Goal: Check status: Check status

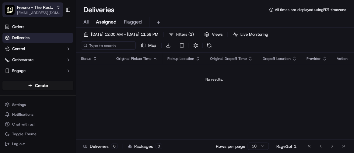
click at [46, 8] on span "Fresno - The Red Chickz" at bounding box center [35, 7] width 37 height 6
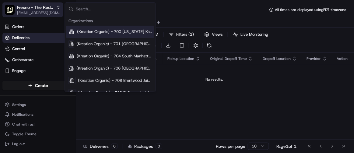
click at [41, 9] on span "Fresno - The Red Chickz" at bounding box center [35, 7] width 37 height 6
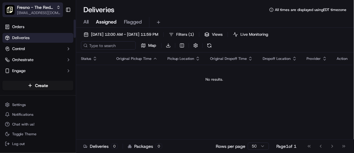
click at [36, 12] on span "[EMAIL_ADDRESS][DOMAIN_NAME]" at bounding box center [39, 12] width 44 height 5
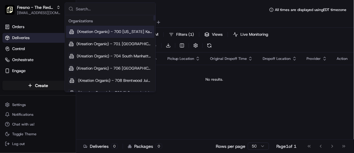
type input "f"
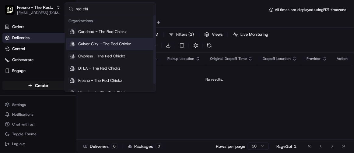
type input "red chi"
click at [81, 49] on div "Culver City - The Red Chickz" at bounding box center [110, 44] width 88 height 12
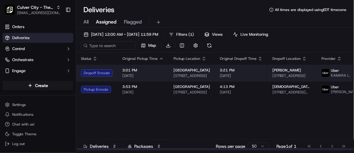
click at [273, 73] on span "[PERSON_NAME]" at bounding box center [287, 70] width 29 height 5
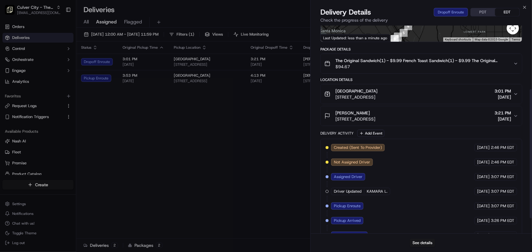
scroll to position [126, 0]
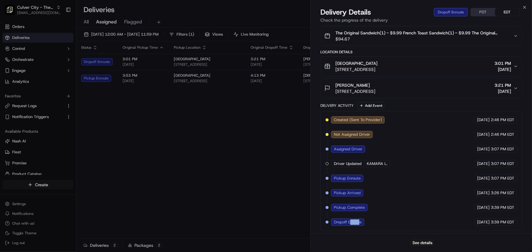
drag, startPoint x: 350, startPoint y: 222, endPoint x: 374, endPoint y: 221, distance: 24.1
click at [354, 152] on div "Dropoff Enroute" at bounding box center [348, 222] width 34 height 7
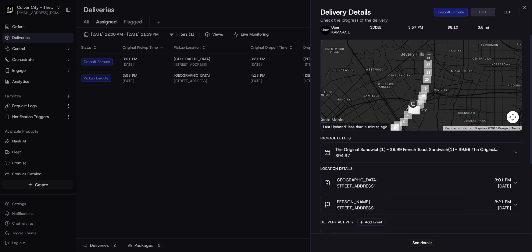
scroll to position [0, 0]
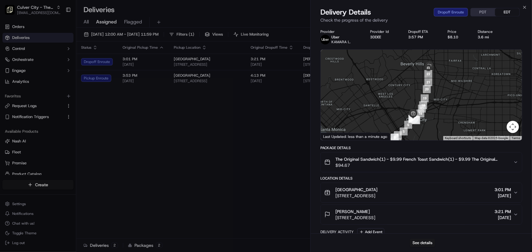
click at [354, 127] on button "Map camera controls" at bounding box center [512, 127] width 12 height 12
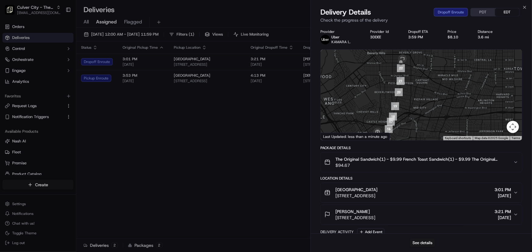
drag, startPoint x: 429, startPoint y: 83, endPoint x: 446, endPoint y: 119, distance: 39.2
click at [354, 114] on div at bounding box center [421, 95] width 201 height 91
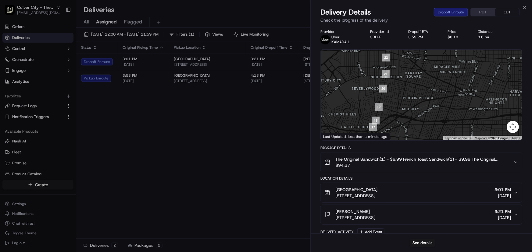
click at [354, 133] on div at bounding box center [421, 95] width 201 height 91
click at [354, 128] on button "Map camera controls" at bounding box center [512, 127] width 12 height 12
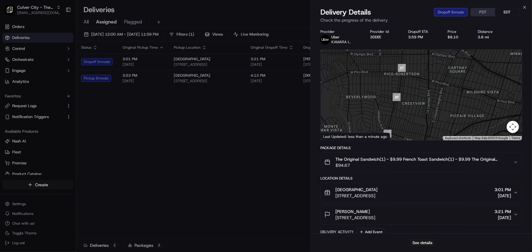
drag, startPoint x: 424, startPoint y: 83, endPoint x: 418, endPoint y: 143, distance: 60.3
click at [354, 143] on div "Provider Uber KAMARA L. Provider Id 3DDEE Dropoff ETA 3:59 PM Price $8.10 Dista…" at bounding box center [421, 193] width 202 height 328
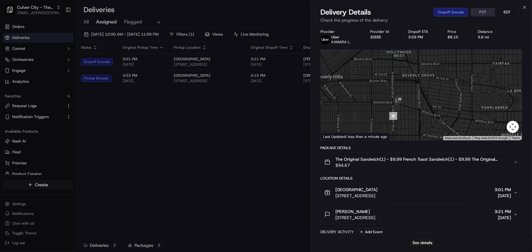
drag, startPoint x: 432, startPoint y: 98, endPoint x: 434, endPoint y: 118, distance: 19.9
click at [354, 118] on div at bounding box center [421, 95] width 201 height 91
drag, startPoint x: 408, startPoint y: 99, endPoint x: 420, endPoint y: 102, distance: 12.7
click at [354, 102] on div at bounding box center [421, 95] width 201 height 91
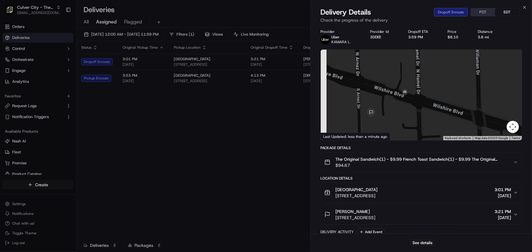
drag, startPoint x: 388, startPoint y: 111, endPoint x: 416, endPoint y: 110, distance: 27.8
click at [354, 110] on div at bounding box center [421, 95] width 201 height 91
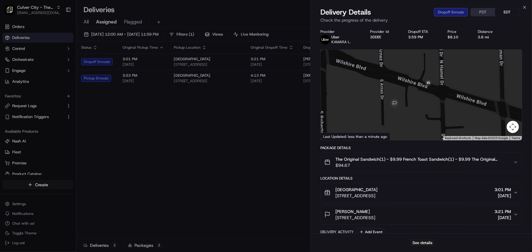
drag, startPoint x: 408, startPoint y: 106, endPoint x: 424, endPoint y: 98, distance: 18.0
click at [354, 98] on div at bounding box center [421, 95] width 201 height 91
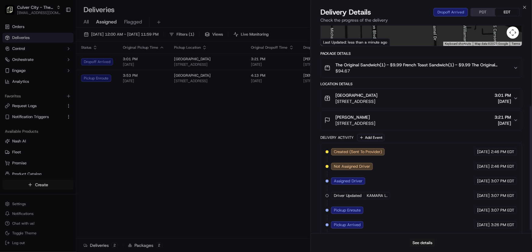
scroll to position [141, 0]
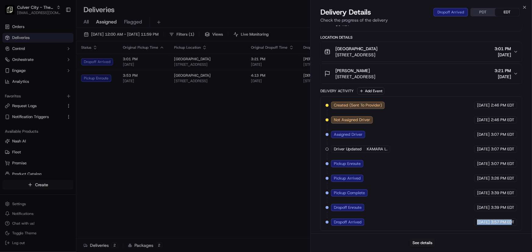
drag, startPoint x: 498, startPoint y: 222, endPoint x: 466, endPoint y: 222, distance: 32.6
click at [354, 152] on div "09/18/2025 3:57 PM EDT" at bounding box center [495, 222] width 43 height 7
click at [354, 152] on div "Created (Sent To Provider) Uber 09/18/2025 2:46 PM EDT Not Assigned Driver Uber…" at bounding box center [420, 164] width 191 height 124
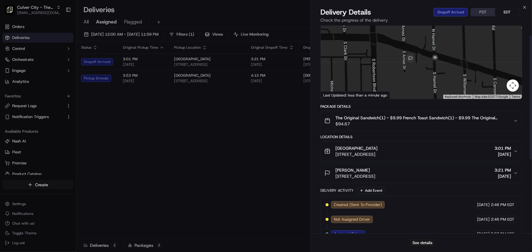
scroll to position [0, 0]
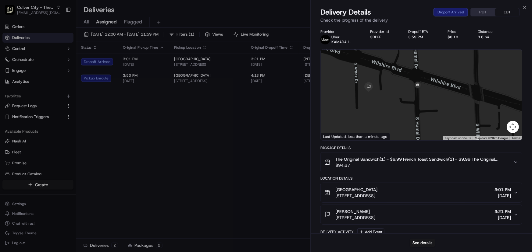
drag, startPoint x: 411, startPoint y: 103, endPoint x: 403, endPoint y: 105, distance: 8.2
click at [354, 105] on div at bounding box center [421, 95] width 201 height 91
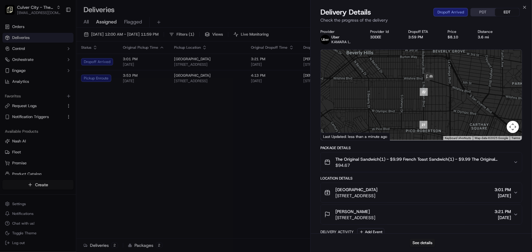
drag, startPoint x: 447, startPoint y: 115, endPoint x: 442, endPoint y: 94, distance: 21.1
click at [354, 94] on div at bounding box center [421, 95] width 201 height 91
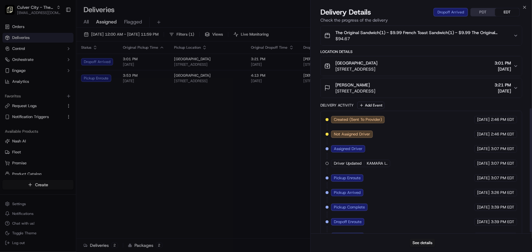
scroll to position [141, 0]
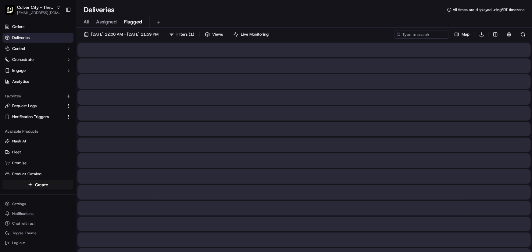
click at [132, 23] on span "Flagged" at bounding box center [133, 21] width 18 height 7
click at [85, 20] on span "All" at bounding box center [85, 21] width 5 height 7
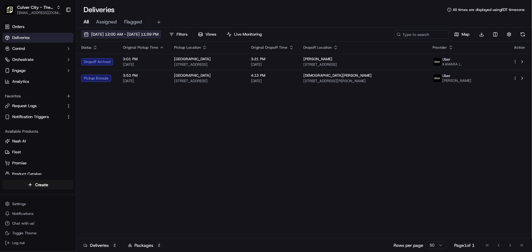
click at [116, 32] on span "[DATE] 12:00 AM - [DATE] 11:59 PM" at bounding box center [124, 34] width 67 height 5
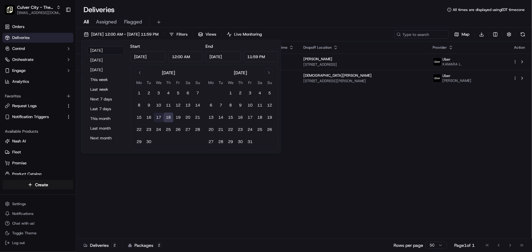
click at [155, 116] on button "17" at bounding box center [159, 118] width 10 height 10
type input "Sep 17, 2025"
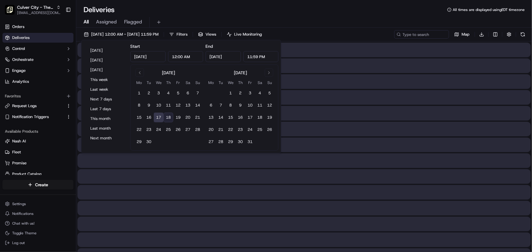
click at [341, 97] on div at bounding box center [303, 97] width 453 height 15
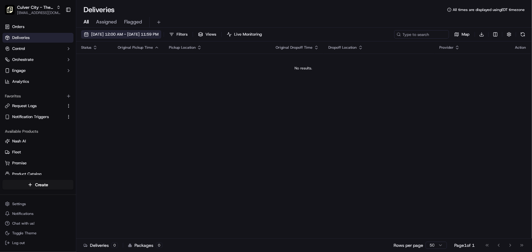
click at [99, 32] on span "09/17/2025 12:00 AM - 09/17/2025 11:59 PM" at bounding box center [124, 34] width 67 height 5
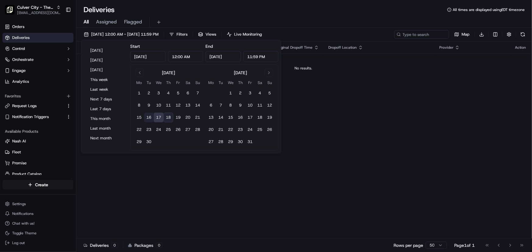
click at [151, 119] on button "16" at bounding box center [149, 118] width 10 height 10
click at [168, 118] on button "18" at bounding box center [168, 118] width 10 height 10
type input "Sep 18, 2025"
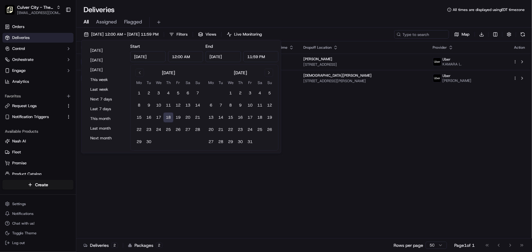
click at [354, 111] on div "Status Original Pickup Time Pickup Location Original Dropoff Time Dropoff Locat…" at bounding box center [303, 139] width 454 height 197
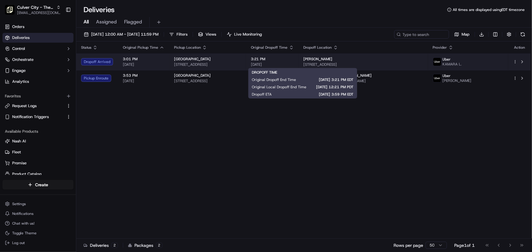
click at [291, 61] on span "3:21 PM" at bounding box center [272, 59] width 43 height 5
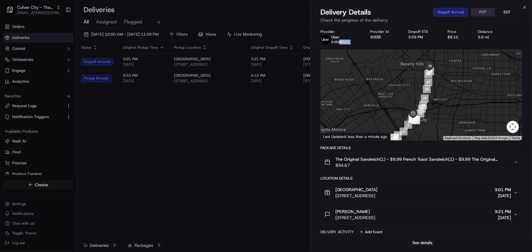
drag, startPoint x: 339, startPoint y: 44, endPoint x: 353, endPoint y: 42, distance: 15.0
click at [353, 42] on div "Uber KAMARA L." at bounding box center [340, 40] width 40 height 10
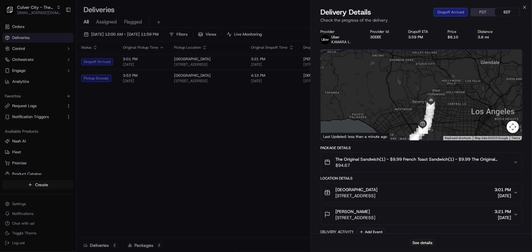
click at [354, 152] on icon "button" at bounding box center [515, 162] width 5 height 5
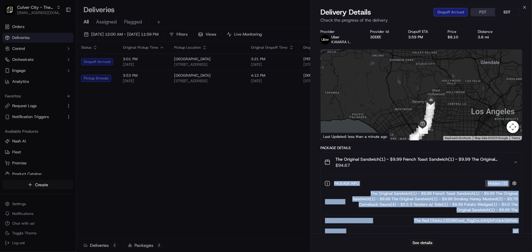
scroll to position [83, 0]
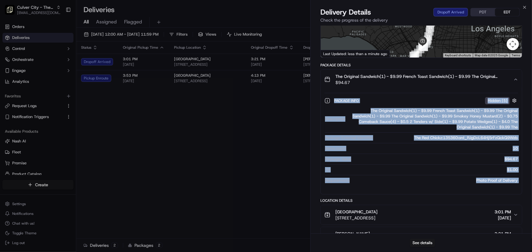
click at [354, 100] on div "Package Info Hidden ( 5 )" at bounding box center [426, 101] width 184 height 8
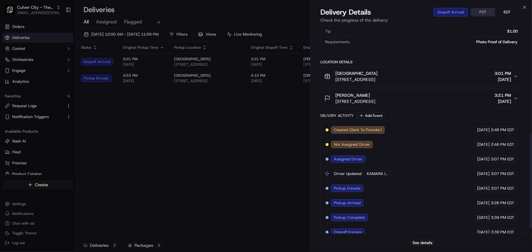
scroll to position [246, 0]
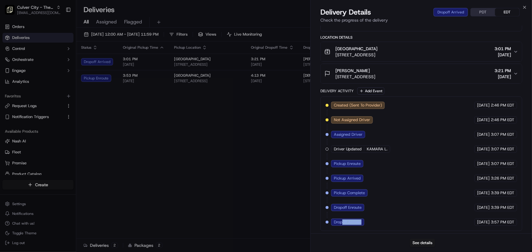
drag, startPoint x: 350, startPoint y: 221, endPoint x: 400, endPoint y: 223, distance: 49.7
click at [354, 152] on div "Created (Sent To Provider) Uber 09/18/2025 2:46 PM EDT Not Assigned Driver Uber…" at bounding box center [420, 164] width 191 height 124
drag, startPoint x: 413, startPoint y: 223, endPoint x: 422, endPoint y: 224, distance: 9.5
click at [354, 152] on div "Created (Sent To Provider) Uber 09/18/2025 2:46 PM EDT Not Assigned Driver Uber…" at bounding box center [420, 164] width 191 height 124
drag, startPoint x: 496, startPoint y: 222, endPoint x: 473, endPoint y: 222, distance: 22.9
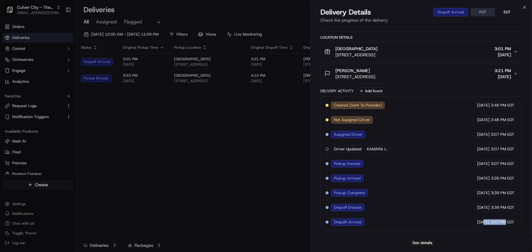
click at [354, 152] on div "09/18/2025 3:57 PM EDT" at bounding box center [495, 222] width 43 height 7
click at [354, 152] on span "[DATE]" at bounding box center [483, 222] width 12 height 5
drag, startPoint x: 469, startPoint y: 223, endPoint x: 491, endPoint y: 222, distance: 22.5
click at [354, 152] on div "09/18/2025 3:57 PM EDT" at bounding box center [495, 222] width 43 height 7
click at [354, 152] on span "3:57 PM EDT" at bounding box center [502, 222] width 23 height 5
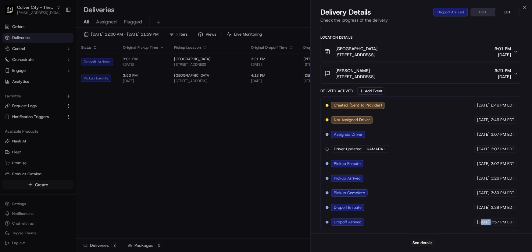
click at [354, 152] on div "09/18/2025 3:57 PM EDT" at bounding box center [495, 222] width 43 height 7
click at [354, 152] on button "See details" at bounding box center [422, 243] width 25 height 9
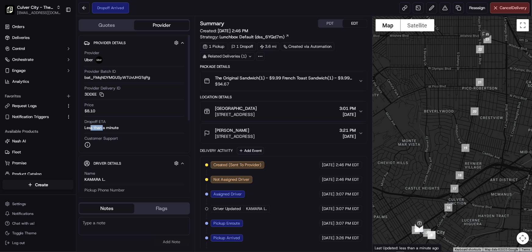
drag, startPoint x: 103, startPoint y: 127, endPoint x: 90, endPoint y: 128, distance: 13.1
click at [90, 128] on div "Less than a minute" at bounding box center [101, 127] width 34 height 5
click at [100, 128] on div "Less than a minute" at bounding box center [101, 127] width 34 height 5
drag, startPoint x: 110, startPoint y: 128, endPoint x: 131, endPoint y: 127, distance: 21.6
click at [131, 127] on div "Dropoff ETA Less than a minute" at bounding box center [134, 125] width 100 height 12
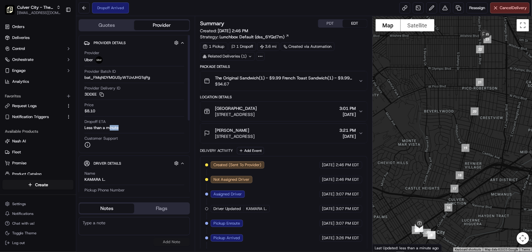
click at [131, 127] on div "Dropoff ETA Less than a minute" at bounding box center [134, 125] width 100 height 12
drag, startPoint x: 124, startPoint y: 128, endPoint x: 104, endPoint y: 128, distance: 20.4
click at [105, 128] on div "Dropoff ETA Less than a minute" at bounding box center [134, 125] width 100 height 12
click at [104, 128] on div "Less than a minute" at bounding box center [101, 127] width 34 height 5
drag, startPoint x: 92, startPoint y: 128, endPoint x: 122, endPoint y: 128, distance: 30.8
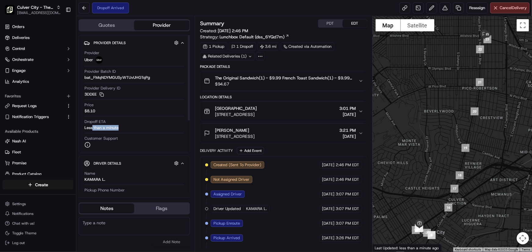
click at [122, 128] on div "Dropoff ETA Less than a minute" at bounding box center [134, 125] width 100 height 12
click at [123, 128] on div "Dropoff ETA Less than a minute" at bounding box center [134, 125] width 100 height 12
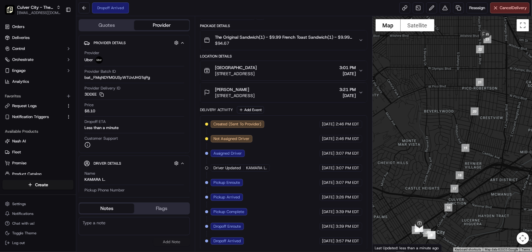
drag, startPoint x: 330, startPoint y: 239, endPoint x: 325, endPoint y: 239, distance: 4.3
click at [325, 239] on div "09/18/2025 3:57 PM EDT" at bounding box center [340, 241] width 43 height 7
click at [325, 239] on span "[DATE]" at bounding box center [328, 241] width 12 height 5
drag, startPoint x: 318, startPoint y: 239, endPoint x: 342, endPoint y: 239, distance: 24.4
click at [342, 239] on div "09/18/2025 3:57 PM EDT" at bounding box center [340, 241] width 43 height 7
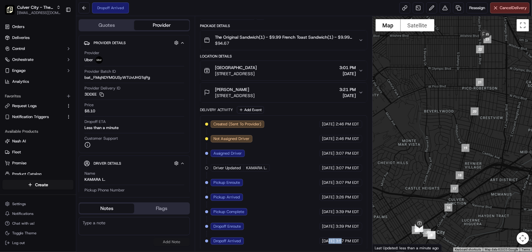
click at [342, 239] on span "3:57 PM EDT" at bounding box center [347, 241] width 23 height 5
drag, startPoint x: 343, startPoint y: 240, endPoint x: 328, endPoint y: 234, distance: 16.1
click at [328, 234] on div "Created (Sent To Provider) Uber 09/18/2025 2:46 PM EDT Not Assigned Driver Uber…" at bounding box center [283, 183] width 157 height 124
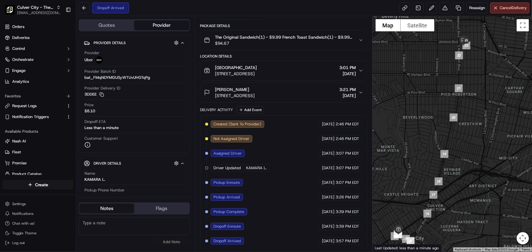
drag, startPoint x: 454, startPoint y: 92, endPoint x: 434, endPoint y: 102, distance: 22.5
click at [432, 98] on div at bounding box center [451, 134] width 159 height 236
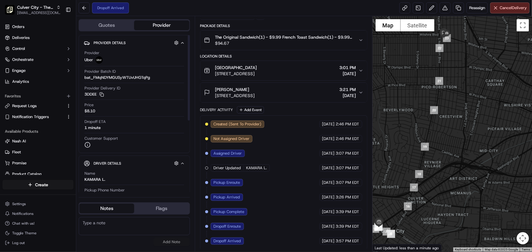
scroll to position [0, 0]
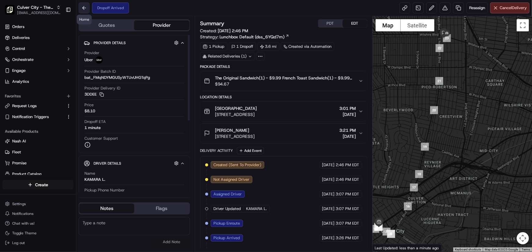
click at [86, 6] on button at bounding box center [84, 7] width 11 height 11
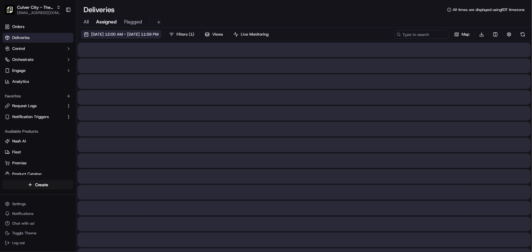
click at [124, 33] on span "[DATE] 12:00 AM - [DATE] 11:59 PM" at bounding box center [124, 34] width 67 height 5
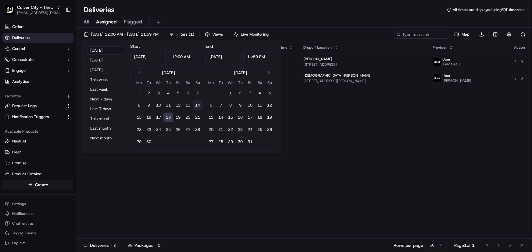
click at [196, 105] on button "14" at bounding box center [198, 106] width 10 height 10
type input "Sep 14, 2025"
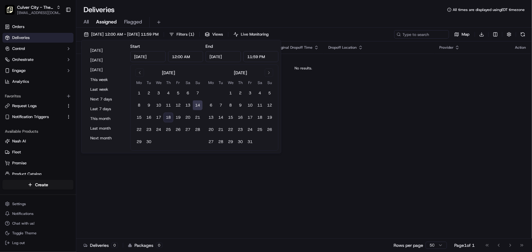
click at [324, 33] on div "09/14/2025 12:00 AM - 09/14/2025 11:59 PM Filters ( 1 ) Views Live Monitoring M…" at bounding box center [304, 35] width 456 height 11
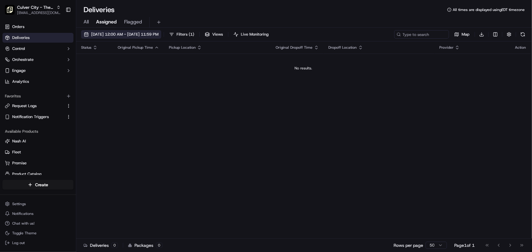
click at [107, 34] on span "09/14/2025 12:00 AM - 09/14/2025 11:59 PM" at bounding box center [124, 34] width 67 height 5
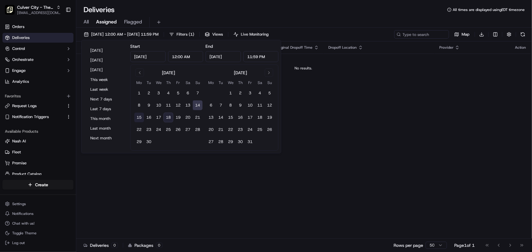
click at [137, 116] on button "15" at bounding box center [139, 118] width 10 height 10
type input "Sep 15, 2025"
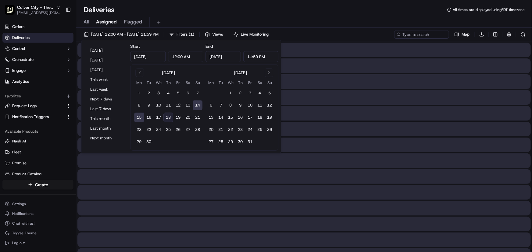
click at [332, 37] on div "09/14/2025 12:00 AM - 09/15/2025 11:59 PM Filters ( 1 ) Views Live Monitoring M…" at bounding box center [304, 35] width 456 height 11
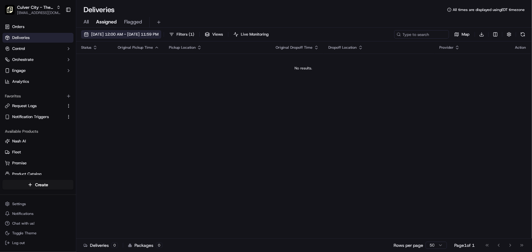
click at [129, 35] on span "09/14/2025 12:00 AM - 09/15/2025 11:59 PM" at bounding box center [124, 34] width 67 height 5
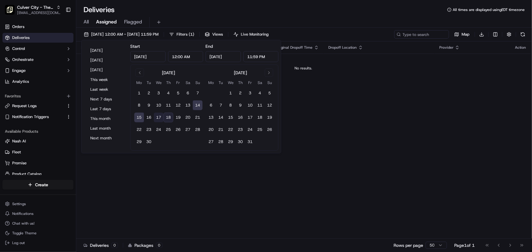
click at [159, 119] on button "17" at bounding box center [159, 118] width 10 height 10
type input "Sep 17, 2025"
click at [166, 119] on button "18" at bounding box center [168, 118] width 10 height 10
type input "Sep 18, 2025"
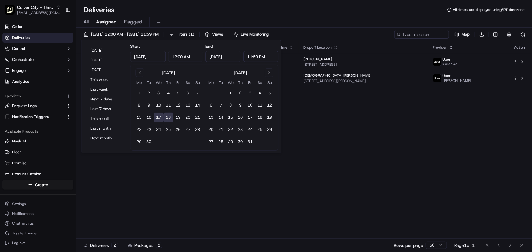
click at [358, 28] on div "09/17/2025 12:00 AM - 09/18/2025 11:59 PM Filters ( 1 ) Views Live Monitoring M…" at bounding box center [304, 141] width 456 height 226
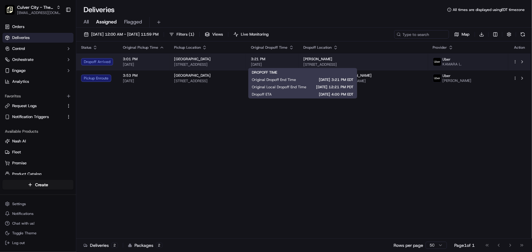
click at [241, 62] on span "[STREET_ADDRESS]" at bounding box center [207, 64] width 67 height 5
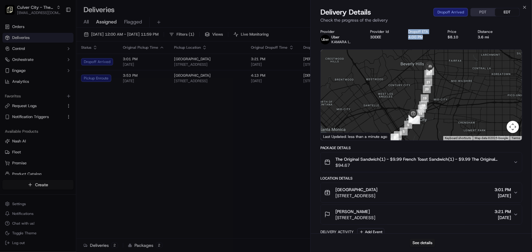
drag, startPoint x: 408, startPoint y: 31, endPoint x: 423, endPoint y: 36, distance: 15.7
click at [423, 36] on div "Dropoff ETA 4:00 PM" at bounding box center [423, 34] width 30 height 10
click at [423, 36] on div "4:00 PM" at bounding box center [423, 37] width 30 height 5
drag, startPoint x: 428, startPoint y: 36, endPoint x: 410, endPoint y: 30, distance: 19.3
click at [410, 30] on div "Dropoff ETA 4:00 PM" at bounding box center [423, 34] width 30 height 10
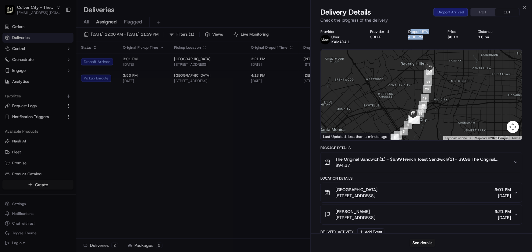
click at [410, 30] on div "Dropoff ETA" at bounding box center [423, 31] width 30 height 5
drag, startPoint x: 407, startPoint y: 30, endPoint x: 421, endPoint y: 34, distance: 13.8
click at [420, 33] on div "Provider Uber KAMARA L. Provider Id 3DDEE Dropoff ETA 4:00 PM Price $8.10 Dista…" at bounding box center [421, 36] width 202 height 15
click at [423, 35] on div "4:00 PM" at bounding box center [423, 37] width 30 height 5
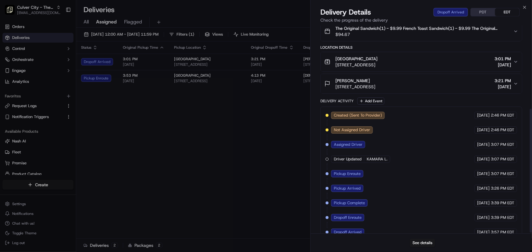
scroll to position [141, 0]
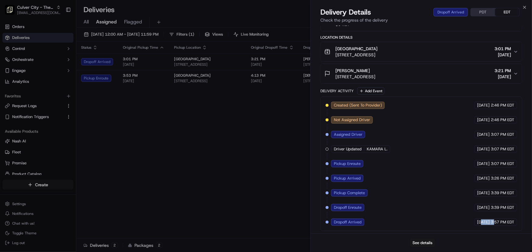
drag, startPoint x: 495, startPoint y: 222, endPoint x: 469, endPoint y: 221, distance: 26.2
click at [474, 221] on div "09/18/2025 3:57 PM EDT" at bounding box center [495, 222] width 43 height 7
click at [477, 221] on span "[DATE]" at bounding box center [483, 222] width 12 height 5
drag, startPoint x: 344, startPoint y: 222, endPoint x: 488, endPoint y: 227, distance: 143.6
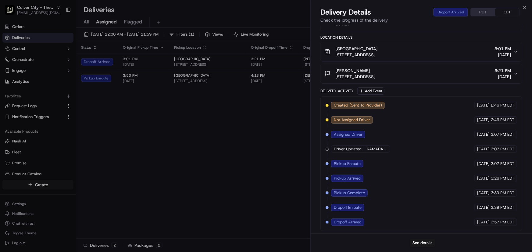
click at [488, 227] on div "Created (Sent To Provider) Uber 09/18/2025 2:46 PM EDT Not Assigned Driver Uber…" at bounding box center [421, 164] width 202 height 135
click at [427, 244] on button "See details" at bounding box center [422, 243] width 25 height 9
click at [429, 221] on div "Created (Sent To Provider) Uber 09/18/2025 2:46 PM EDT Not Assigned Driver Uber…" at bounding box center [420, 164] width 191 height 124
click at [477, 221] on span "[DATE]" at bounding box center [483, 222] width 12 height 5
click at [477, 220] on span "[DATE]" at bounding box center [483, 222] width 12 height 5
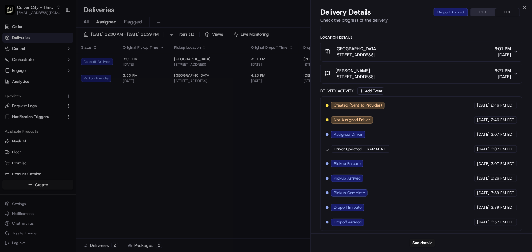
click at [366, 219] on div "Created (Sent To Provider) Uber 09/18/2025 2:46 PM EDT Not Assigned Driver Uber…" at bounding box center [420, 164] width 191 height 124
click at [365, 223] on div "Dropoff Arrived" at bounding box center [348, 222] width 34 height 7
drag, startPoint x: 351, startPoint y: 222, endPoint x: 363, endPoint y: 222, distance: 12.8
click at [363, 222] on div "Dropoff Arrived" at bounding box center [347, 222] width 33 height 7
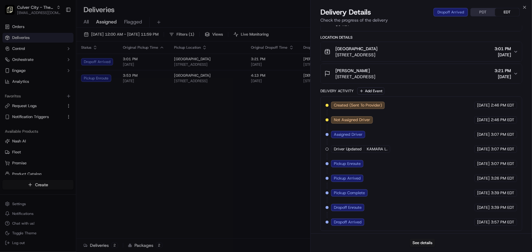
click at [381, 222] on div "Created (Sent To Provider) Uber 09/18/2025 2:46 PM EDT Not Assigned Driver Uber…" at bounding box center [420, 164] width 191 height 124
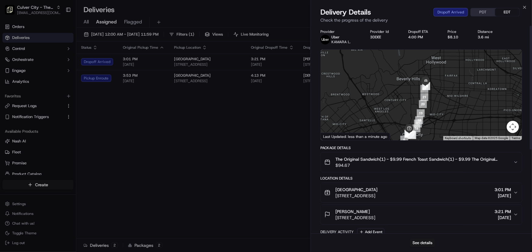
scroll to position [0, 0]
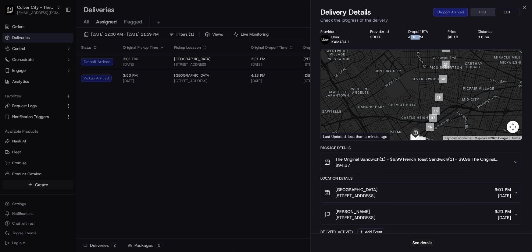
drag, startPoint x: 418, startPoint y: 37, endPoint x: 409, endPoint y: 36, distance: 8.8
click at [409, 36] on div "4:02 PM" at bounding box center [423, 37] width 30 height 5
click at [410, 36] on div "4:02 PM" at bounding box center [423, 37] width 30 height 5
drag, startPoint x: 410, startPoint y: 37, endPoint x: 420, endPoint y: 37, distance: 10.7
click at [420, 37] on div "4:02 PM" at bounding box center [423, 37] width 30 height 5
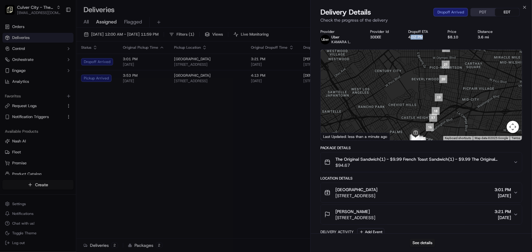
click at [420, 37] on div "4:02 PM" at bounding box center [423, 37] width 30 height 5
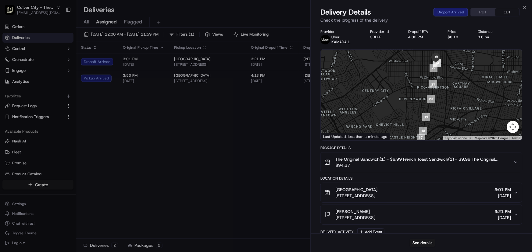
drag, startPoint x: 460, startPoint y: 110, endPoint x: 430, endPoint y: 151, distance: 50.5
click at [427, 154] on div "Provider Uber KAMARA L. Provider Id 3DDEE Dropoff ETA 4:02 PM Price $8.10 Dista…" at bounding box center [421, 200] width 202 height 343
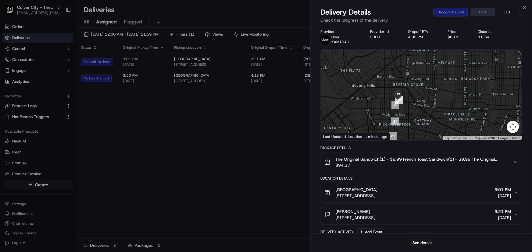
drag, startPoint x: 441, startPoint y: 102, endPoint x: 445, endPoint y: 111, distance: 9.5
click at [445, 111] on div at bounding box center [421, 95] width 201 height 91
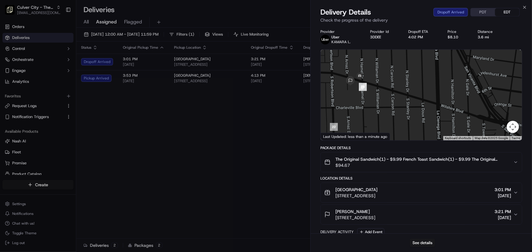
drag, startPoint x: 395, startPoint y: 102, endPoint x: 455, endPoint y: 121, distance: 62.1
click at [455, 121] on div at bounding box center [421, 95] width 201 height 91
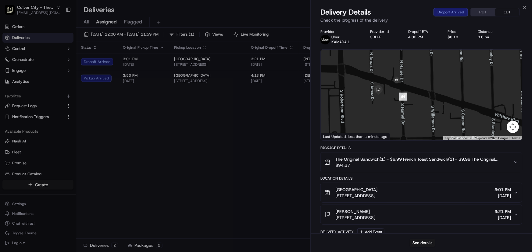
drag, startPoint x: 413, startPoint y: 98, endPoint x: 422, endPoint y: 101, distance: 9.8
click at [422, 101] on div at bounding box center [421, 95] width 201 height 91
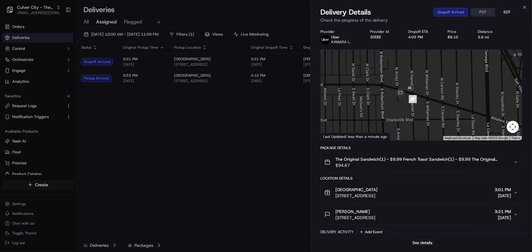
click at [515, 162] on icon "button" at bounding box center [515, 162] width 5 height 5
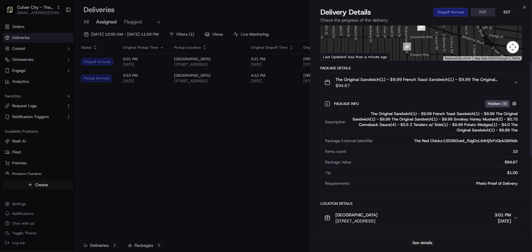
scroll to position [52, 0]
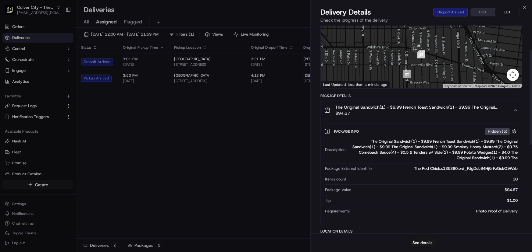
drag, startPoint x: 498, startPoint y: 142, endPoint x: 482, endPoint y: 151, distance: 18.5
click at [482, 151] on div "The Original Sandwich(1) - $9.99 French Toast Sandwich(1) - $9.99 The Original …" at bounding box center [433, 150] width 170 height 22
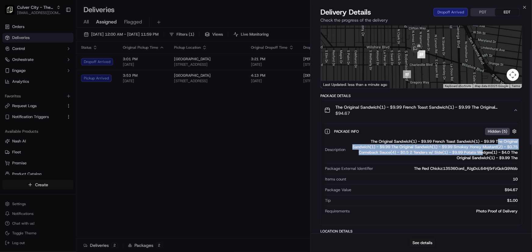
click at [482, 151] on div "The Original Sandwich(1) - $9.99 French Toast Sandwich(1) - $9.99 The Original …" at bounding box center [433, 150] width 170 height 22
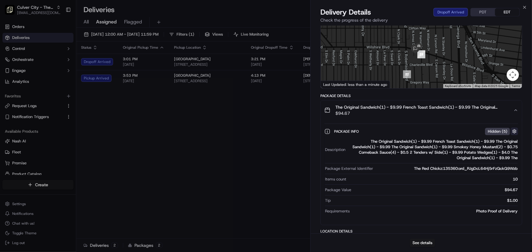
click at [515, 132] on button "button" at bounding box center [514, 132] width 8 height 8
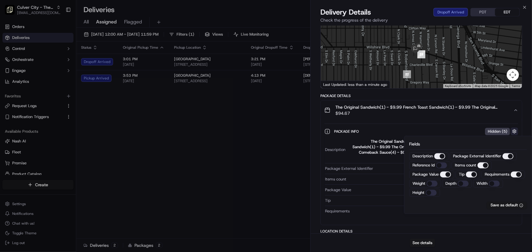
click at [516, 130] on button "button" at bounding box center [514, 132] width 8 height 8
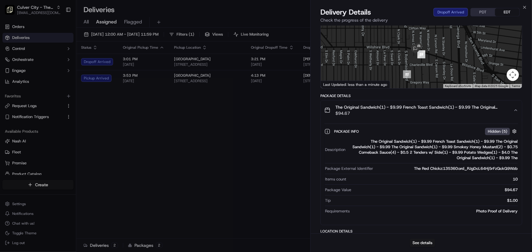
click at [514, 108] on icon "button" at bounding box center [515, 110] width 5 height 5
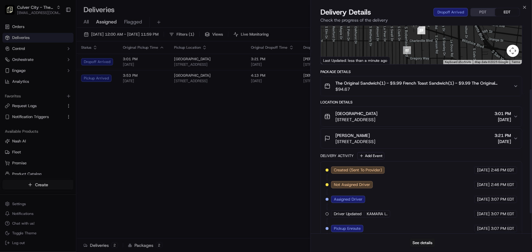
scroll to position [108, 0]
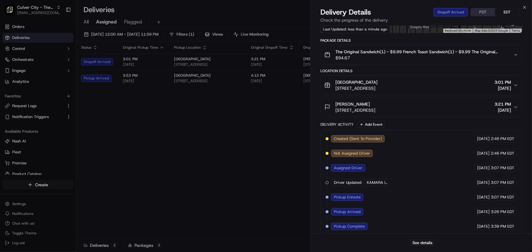
click at [518, 106] on icon "button" at bounding box center [515, 107] width 5 height 5
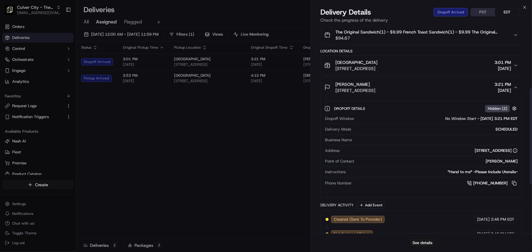
scroll to position [135, 0]
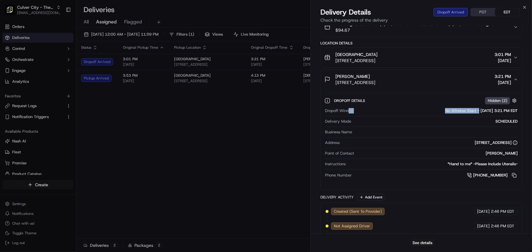
drag, startPoint x: 349, startPoint y: 109, endPoint x: 466, endPoint y: 110, distance: 117.9
click at [466, 110] on div "Dropoff Window No Window Start - 09/18/2025 3:21 PM EDT" at bounding box center [421, 110] width 193 height 5
click at [477, 110] on span "-" at bounding box center [478, 110] width 2 height 5
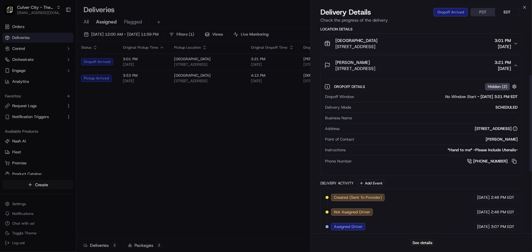
scroll to position [191, 0]
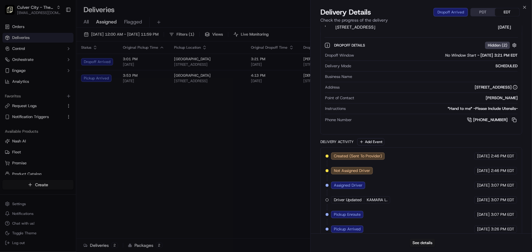
drag, startPoint x: 402, startPoint y: 198, endPoint x: 399, endPoint y: 199, distance: 3.7
click at [400, 198] on div "Created (Sent To Provider) Uber 09/18/2025 2:46 PM EDT Not Assigned Driver Uber…" at bounding box center [420, 215] width 191 height 124
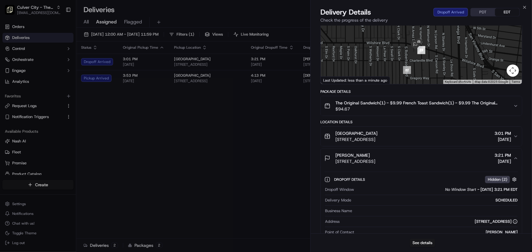
scroll to position [0, 0]
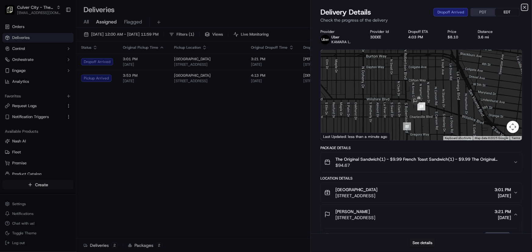
click at [524, 8] on icon "button" at bounding box center [524, 7] width 2 height 2
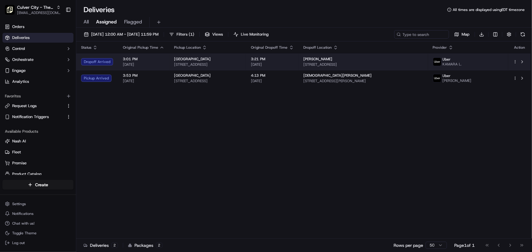
click at [90, 58] on div "Dropoff Arrived" at bounding box center [97, 61] width 32 height 7
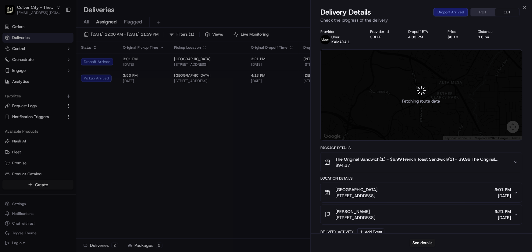
drag, startPoint x: 336, startPoint y: 41, endPoint x: 325, endPoint y: 40, distance: 11.1
click at [326, 40] on div "Uber KAMARA L." at bounding box center [335, 40] width 30 height 10
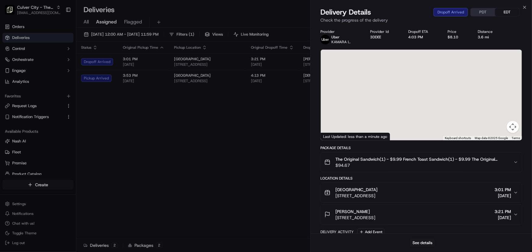
click at [320, 39] on div "Provider Uber KAMARA L. Provider Id 3DDEE Dropoff ETA 4:03 PM Price $8.10 Dista…" at bounding box center [420, 201] width 221 height 350
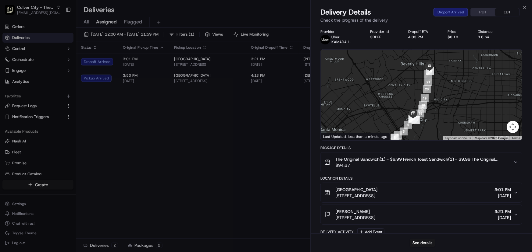
click at [337, 39] on p "Uber" at bounding box center [340, 37] width 19 height 5
drag, startPoint x: 335, startPoint y: 39, endPoint x: 328, endPoint y: 38, distance: 7.3
click at [332, 39] on div "Uber KAMARA L." at bounding box center [340, 40] width 19 height 10
click at [326, 38] on img at bounding box center [325, 40] width 10 height 10
click at [331, 40] on span "KAMARA L." at bounding box center [340, 42] width 19 height 5
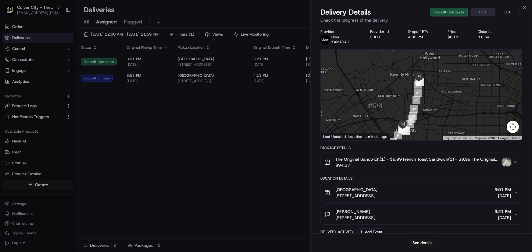
click at [514, 161] on icon "button" at bounding box center [515, 162] width 5 height 5
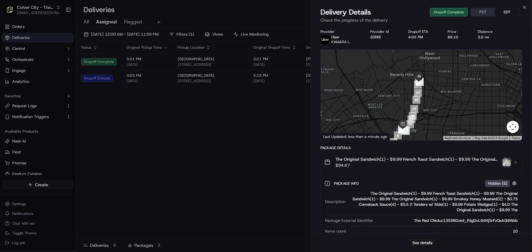
click at [507, 163] on img "button" at bounding box center [506, 162] width 9 height 9
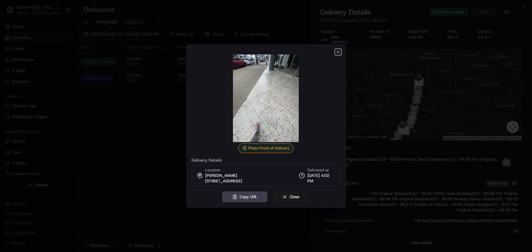
click at [338, 51] on icon "button" at bounding box center [338, 52] width 2 height 2
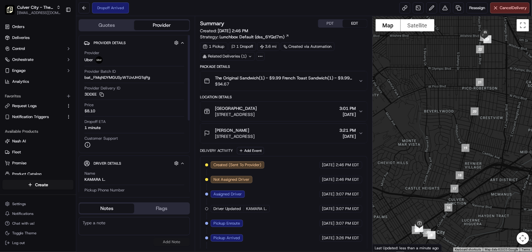
click at [98, 58] on img at bounding box center [98, 59] width 7 height 7
click at [99, 59] on img at bounding box center [98, 59] width 7 height 7
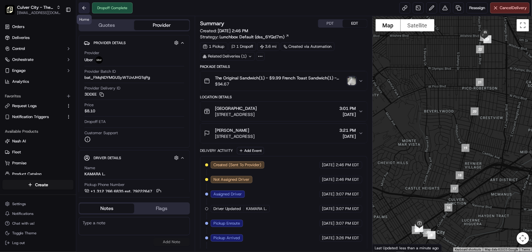
click at [87, 9] on button at bounding box center [84, 7] width 11 height 11
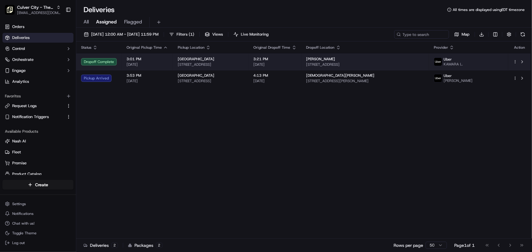
click at [289, 58] on span "3:21 PM" at bounding box center [275, 59] width 43 height 5
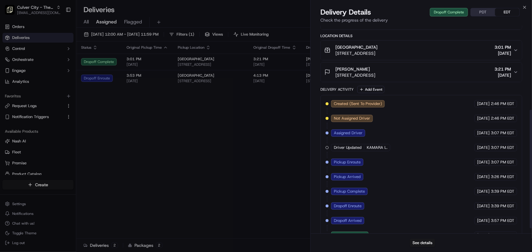
scroll to position [155, 0]
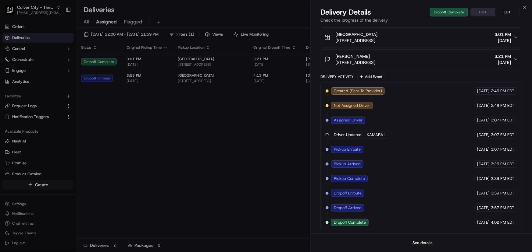
click at [428, 246] on button "See details" at bounding box center [422, 243] width 25 height 9
drag, startPoint x: 194, startPoint y: 145, endPoint x: 221, endPoint y: 149, distance: 26.8
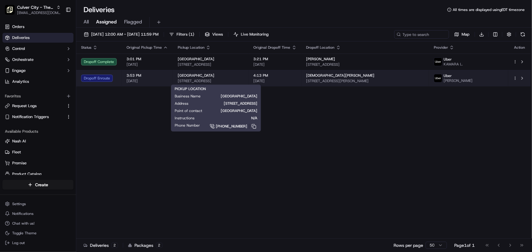
click at [244, 80] on span "[STREET_ADDRESS]" at bounding box center [211, 81] width 66 height 5
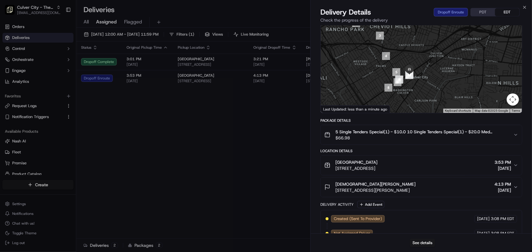
scroll to position [0, 0]
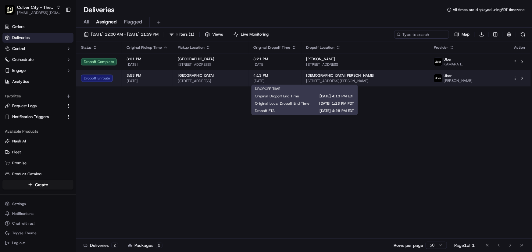
click at [294, 76] on span "4:13 PM" at bounding box center [275, 75] width 43 height 5
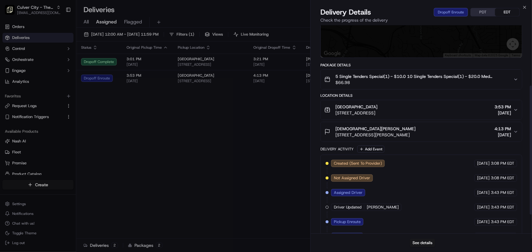
scroll to position [126, 0]
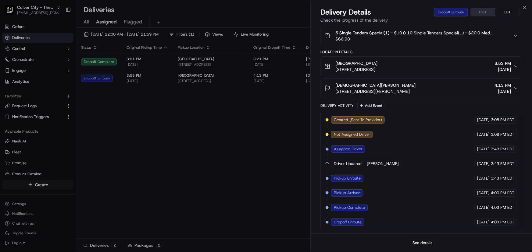
click at [423, 243] on button "See details" at bounding box center [422, 243] width 25 height 9
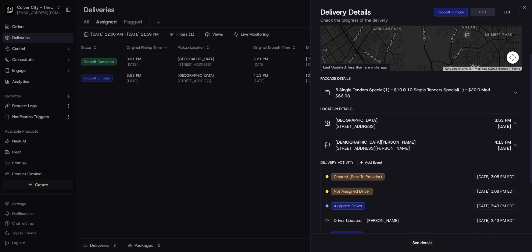
scroll to position [43, 0]
